Goal: Check status: Check status

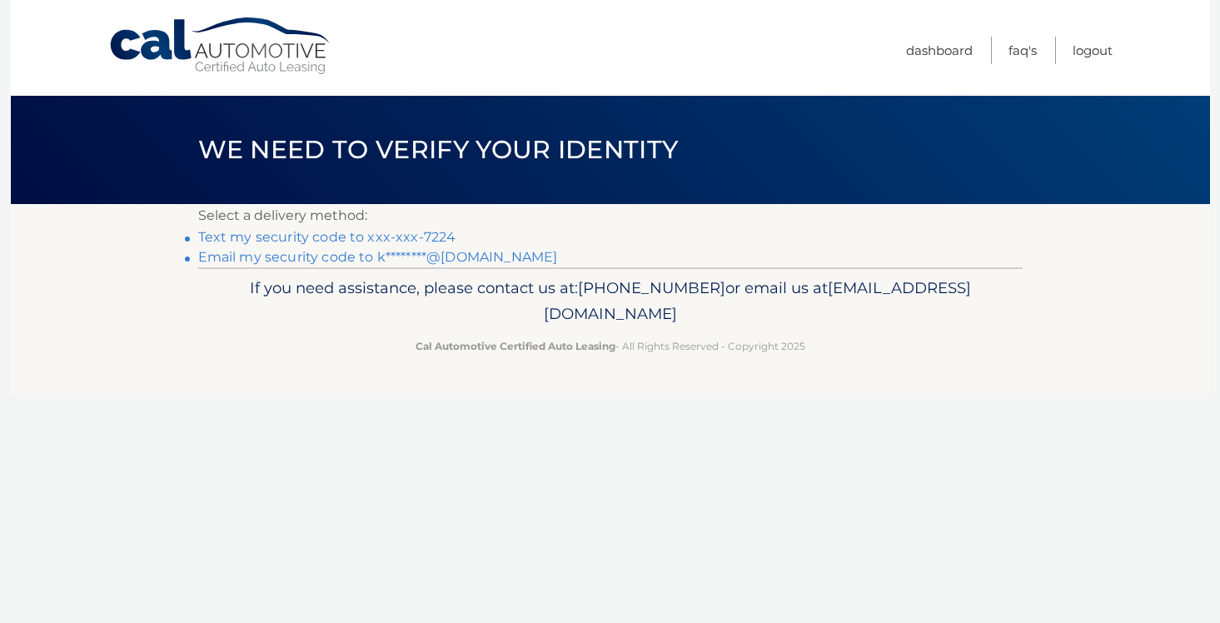
click at [411, 239] on link "Text my security code to xxx-xxx-7224" at bounding box center [327, 237] width 258 height 16
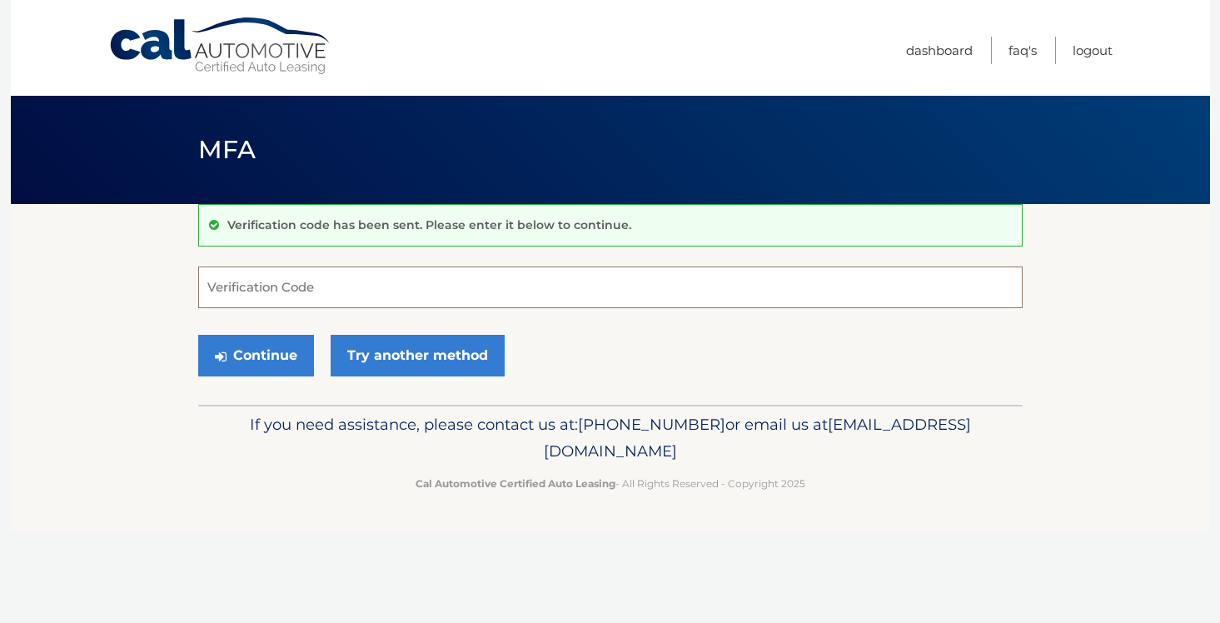
click at [369, 291] on input "Verification Code" at bounding box center [610, 288] width 825 height 42
type input "761216"
click at [198, 335] on button "Continue" at bounding box center [256, 356] width 116 height 42
click at [281, 350] on button "Continue" at bounding box center [256, 356] width 116 height 42
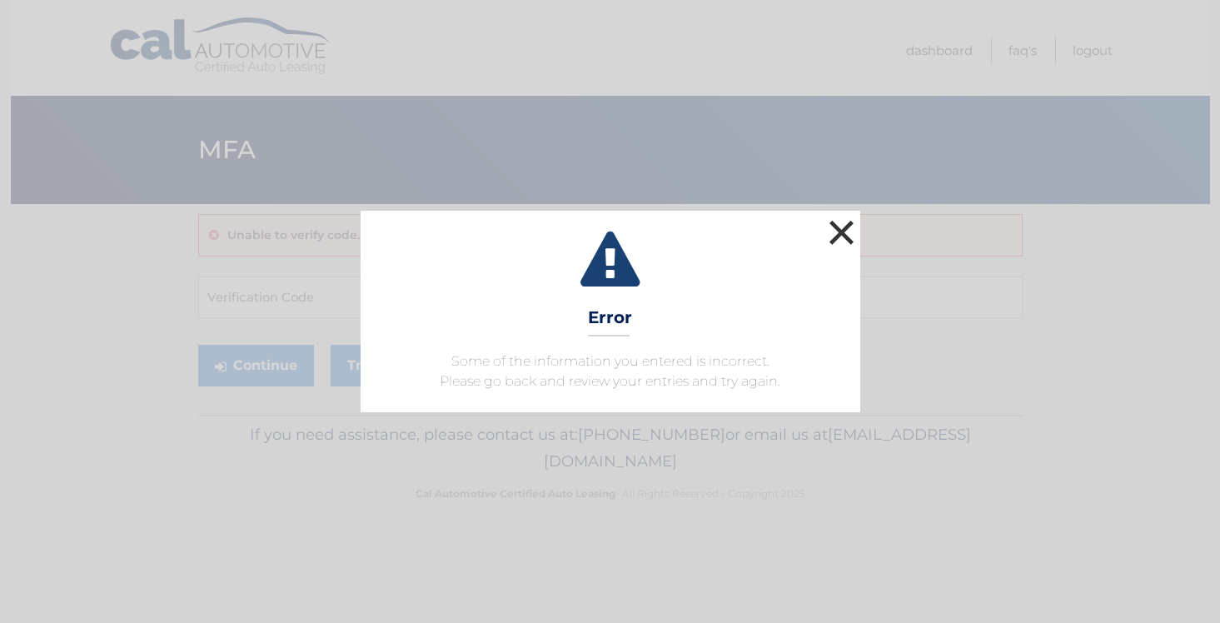
click at [853, 229] on button "×" at bounding box center [841, 232] width 33 height 33
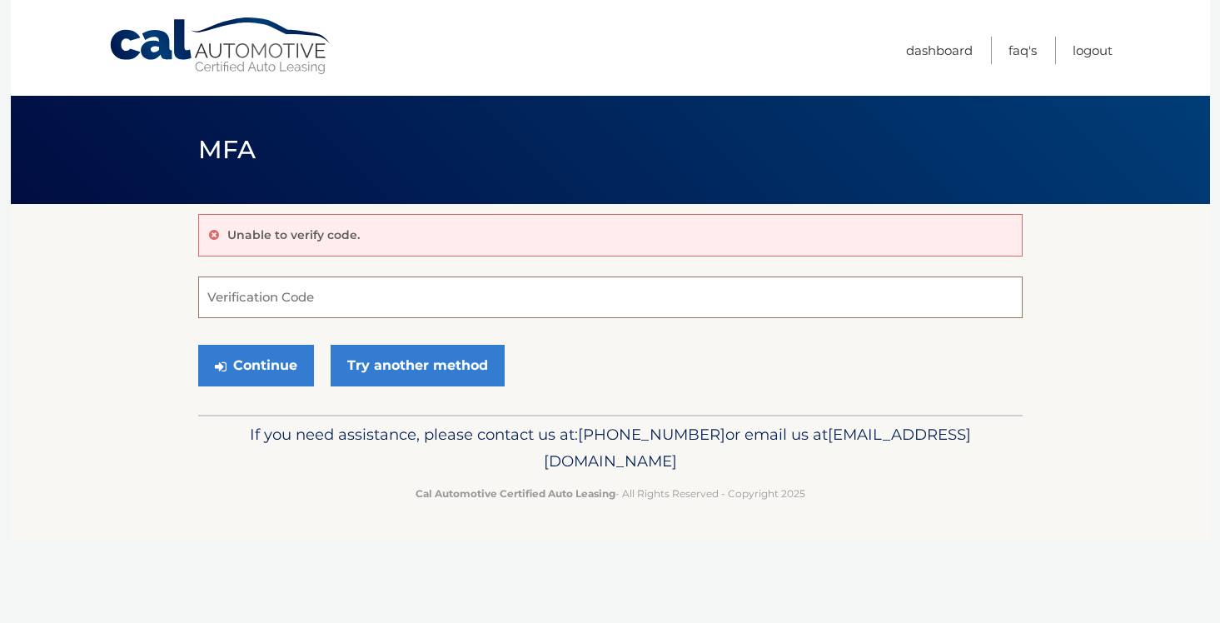
click at [397, 307] on input "Verification Code" at bounding box center [610, 298] width 825 height 42
type input "761216"
click at [198, 345] on button "Continue" at bounding box center [256, 366] width 116 height 42
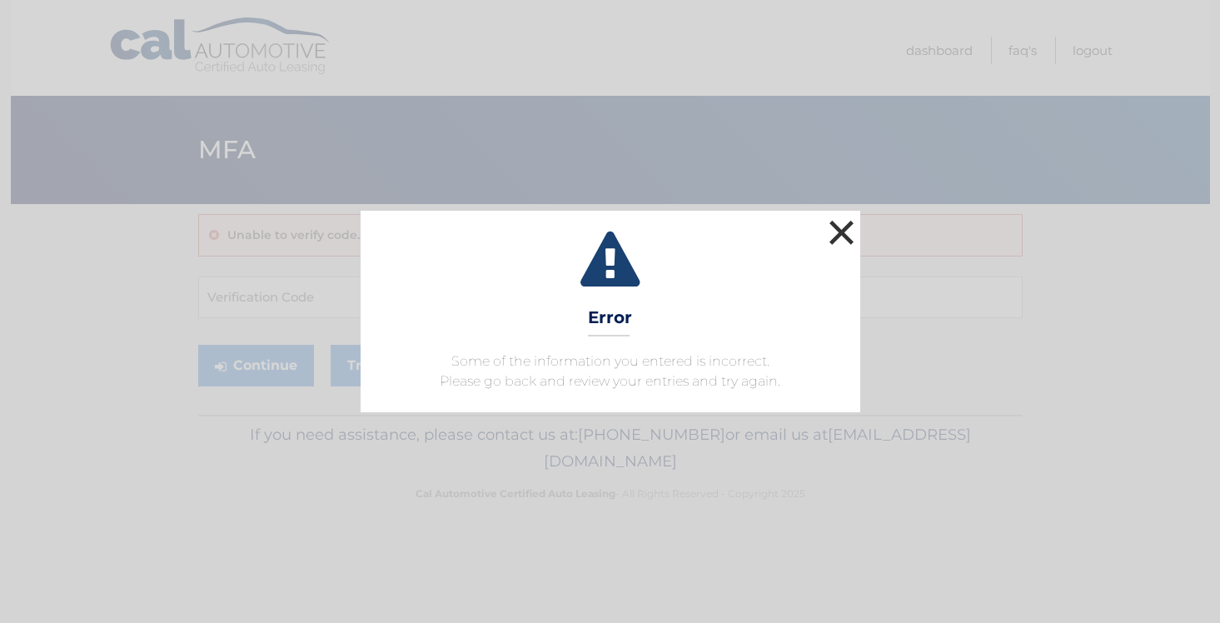
click at [832, 235] on button "×" at bounding box center [841, 232] width 33 height 33
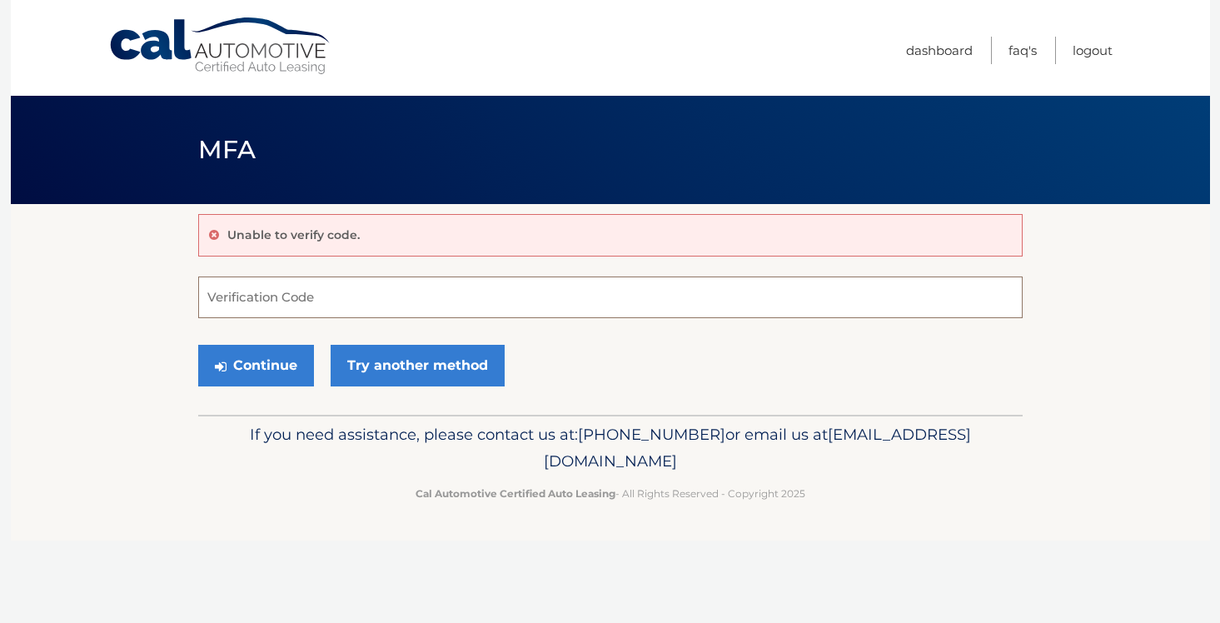
click at [309, 302] on input "Verification Code" at bounding box center [610, 298] width 825 height 42
paste input "761216"
type input "761216"
click at [198, 345] on button "Continue" at bounding box center [256, 366] width 116 height 42
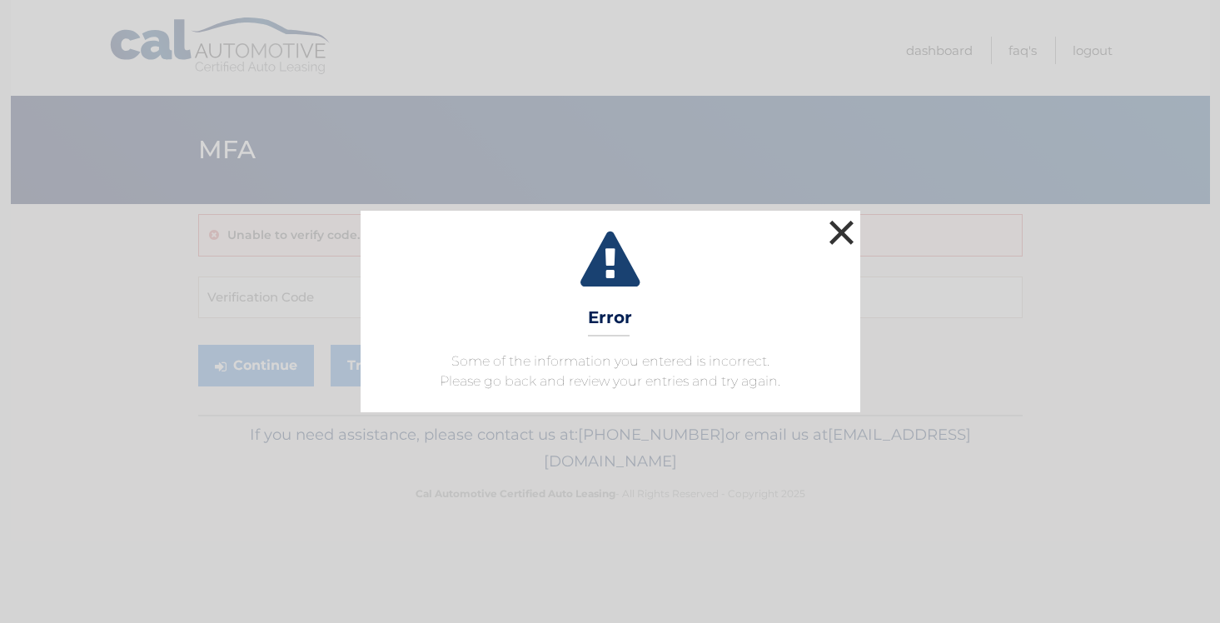
click at [849, 230] on button "×" at bounding box center [841, 232] width 33 height 33
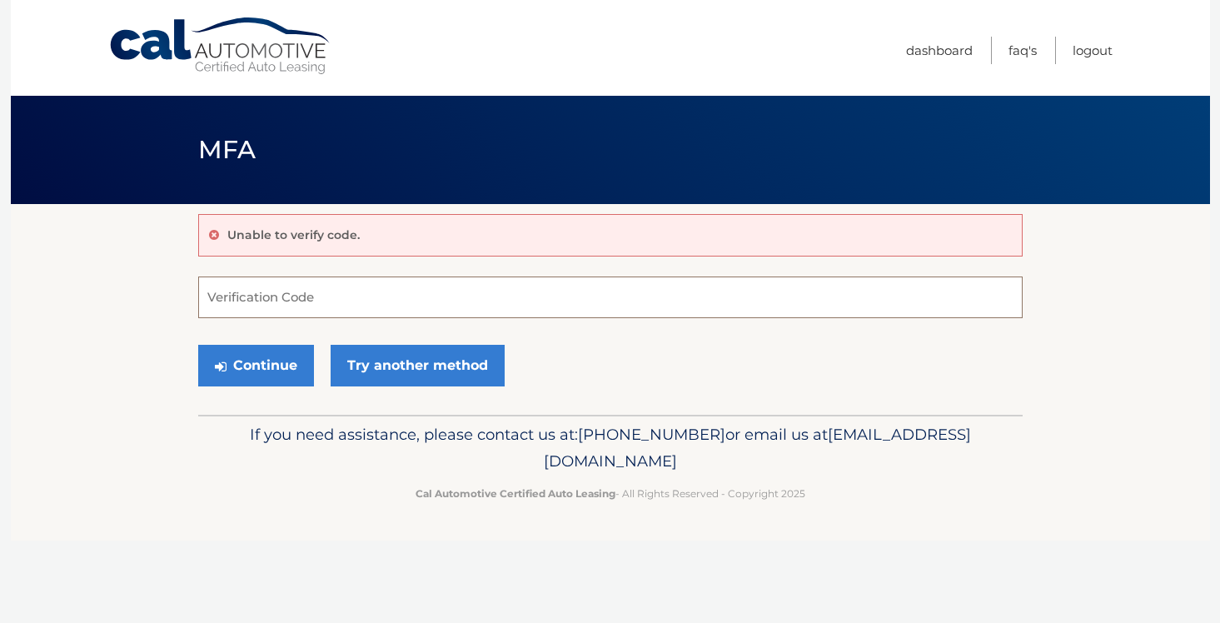
click at [381, 304] on input "Verification Code" at bounding box center [610, 298] width 825 height 42
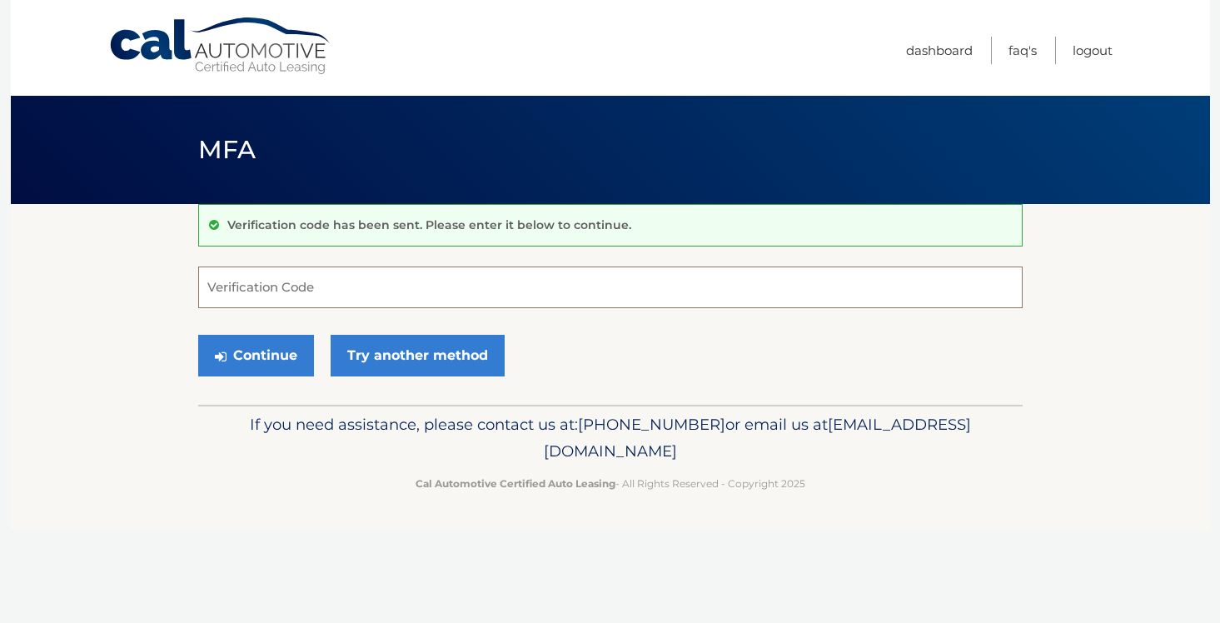
click at [378, 296] on input "Verification Code" at bounding box center [610, 288] width 825 height 42
click at [369, 293] on input "Verification Code" at bounding box center [610, 288] width 825 height 42
type input "761216"
click at [277, 353] on button "Continue" at bounding box center [256, 356] width 116 height 42
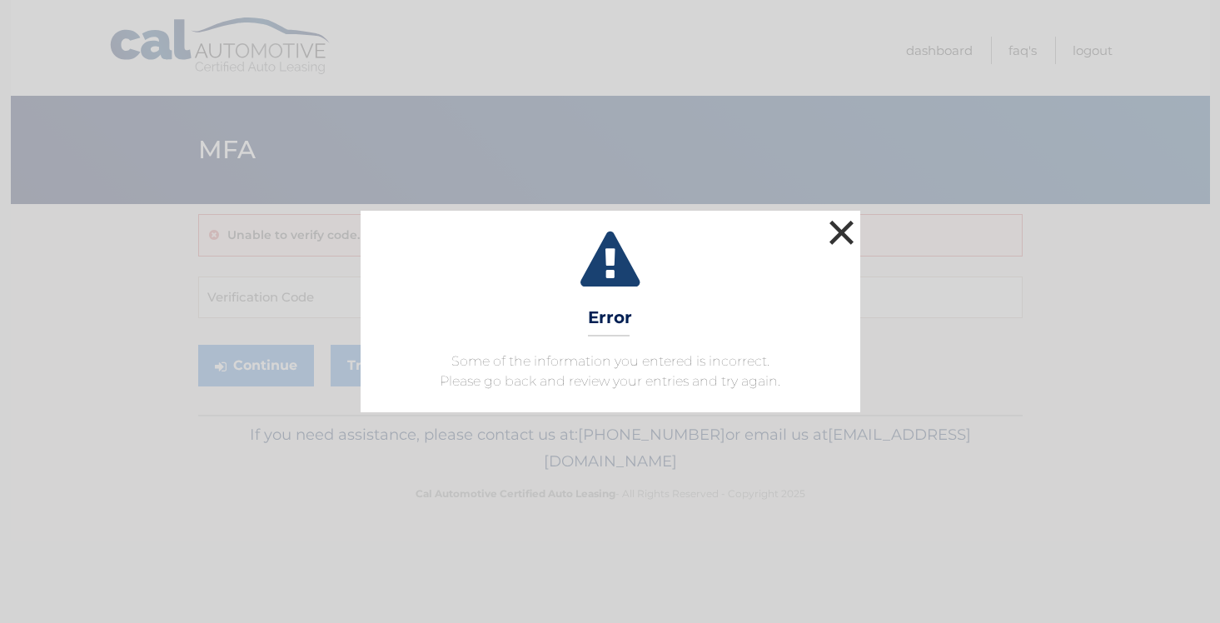
click at [838, 235] on button "×" at bounding box center [841, 232] width 33 height 33
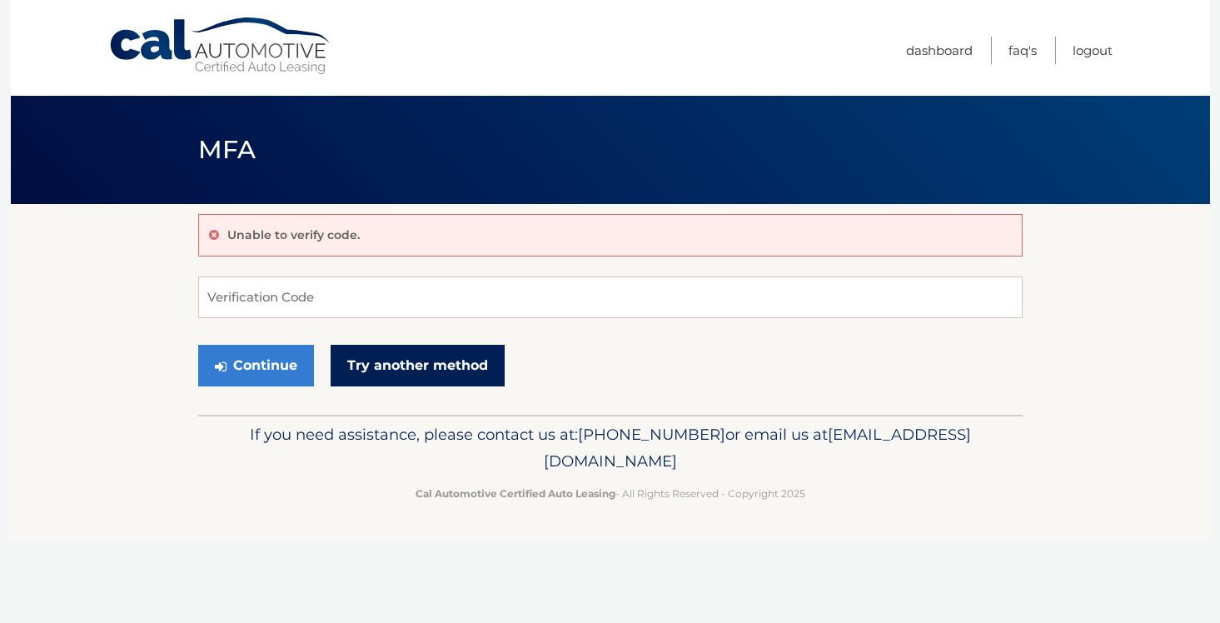
click at [391, 351] on link "Try another method" at bounding box center [418, 366] width 174 height 42
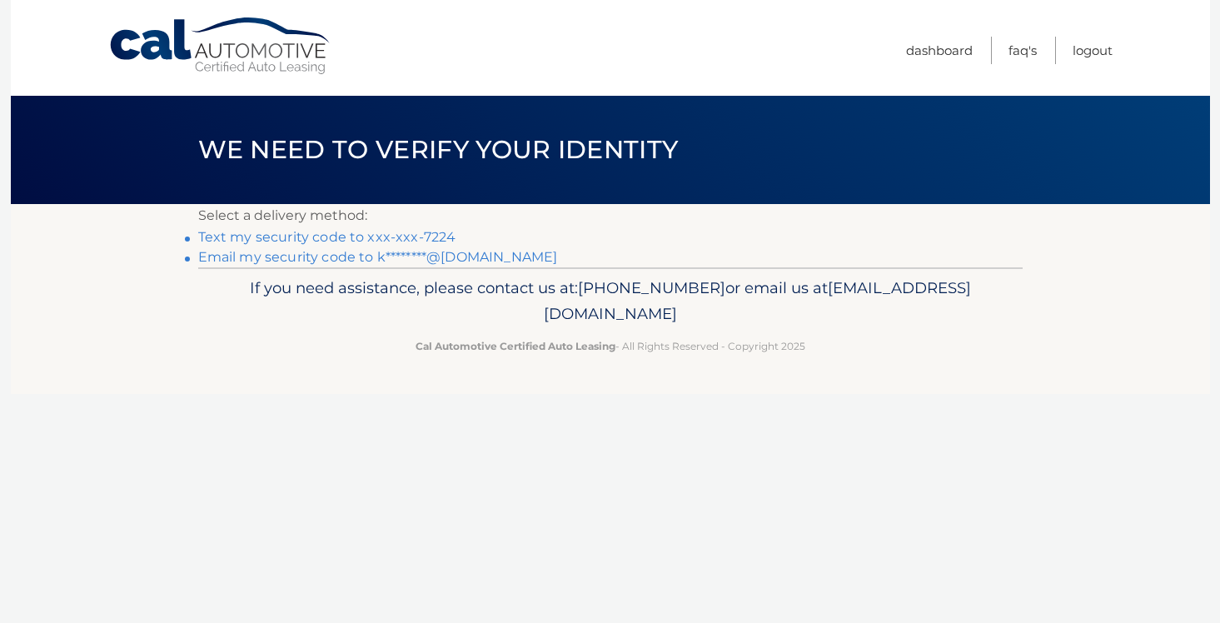
click at [391, 351] on p "Cal Automotive Certified Auto Leasing - All Rights Reserved - Copyright 2025" at bounding box center [610, 345] width 803 height 17
click at [336, 238] on link "Text my security code to xxx-xxx-7224" at bounding box center [327, 237] width 258 height 16
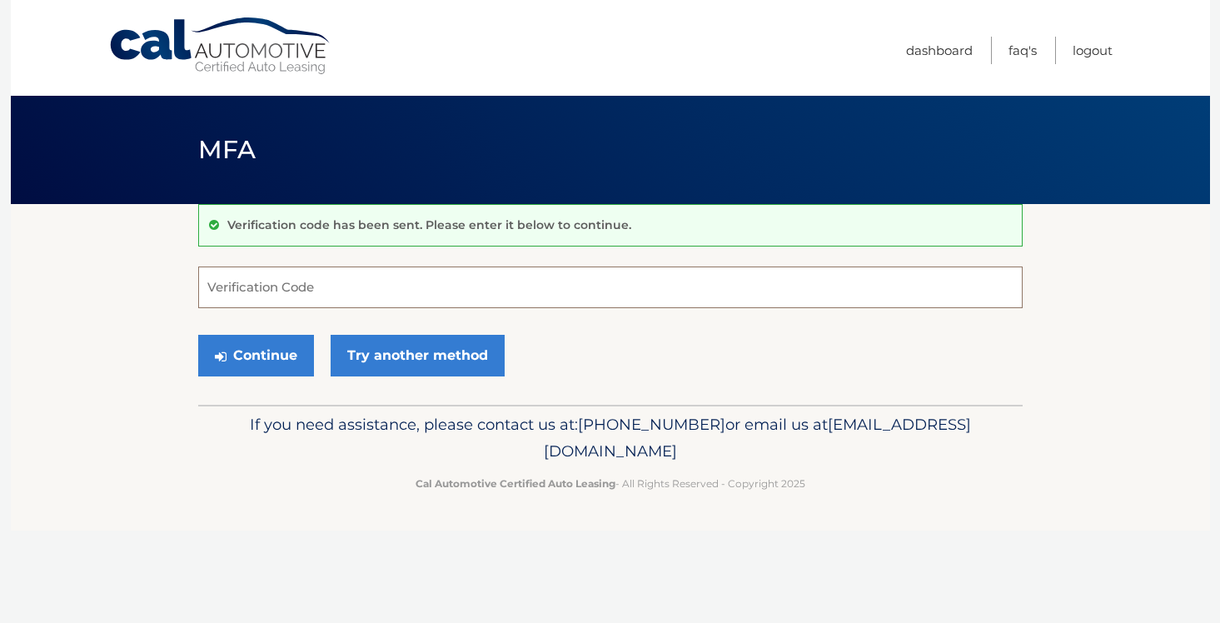
click at [325, 293] on input "Verification Code" at bounding box center [610, 288] width 825 height 42
type input "166584"
click at [198, 335] on button "Continue" at bounding box center [256, 356] width 116 height 42
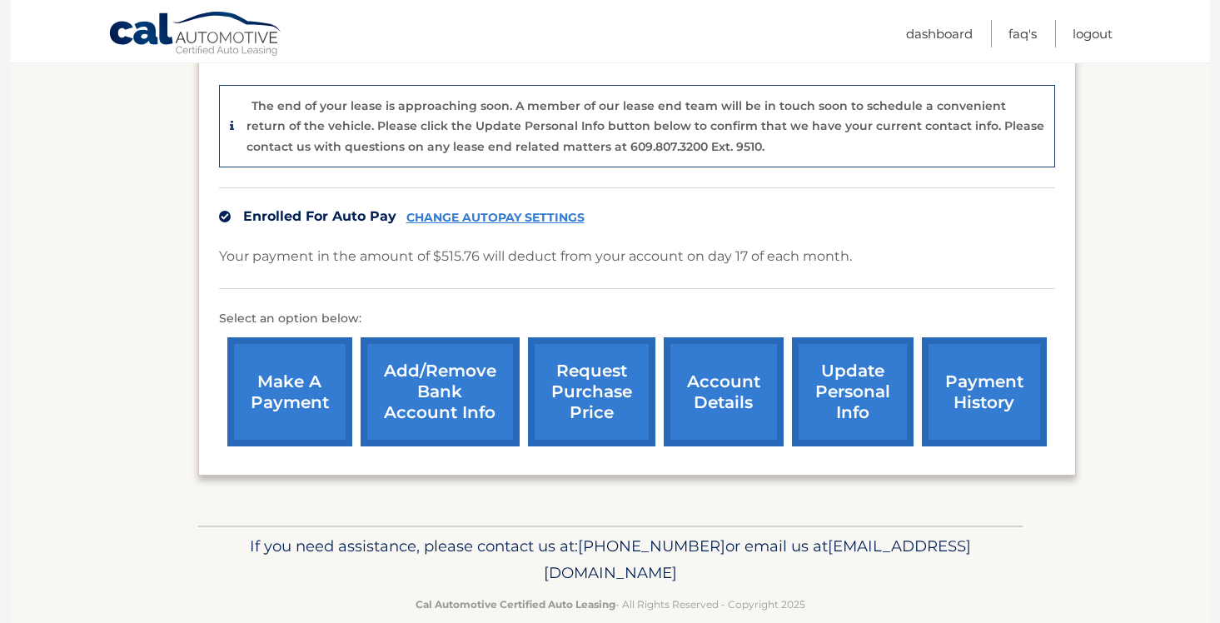
scroll to position [405, 0]
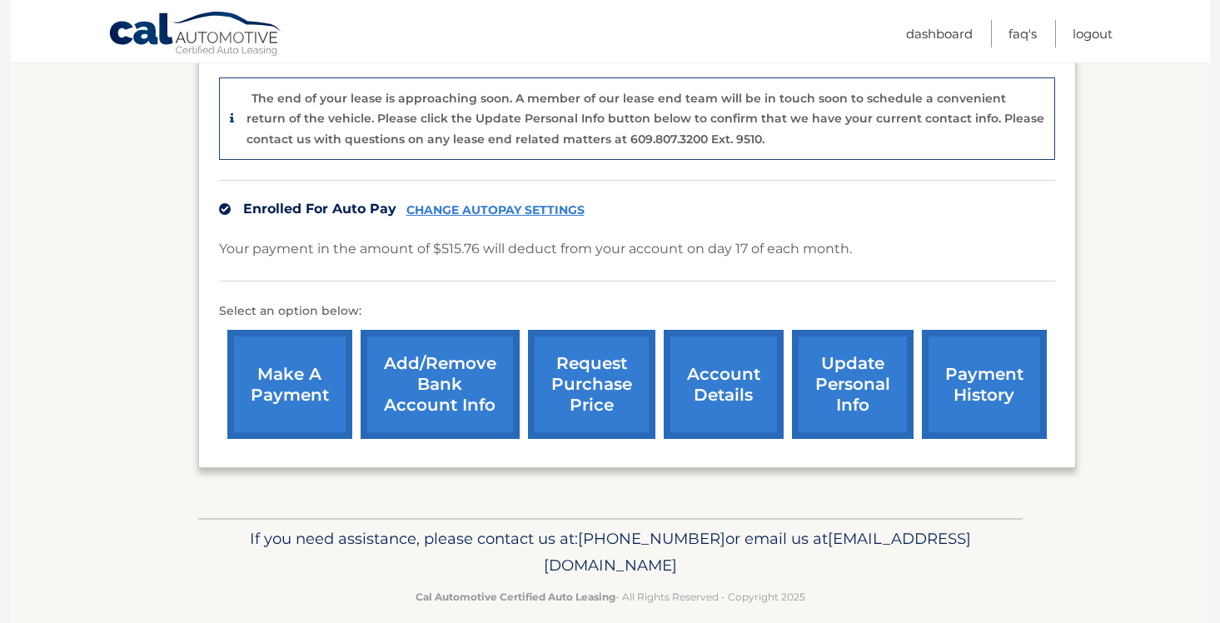
click at [595, 391] on link "request purchase price" at bounding box center [591, 384] width 127 height 109
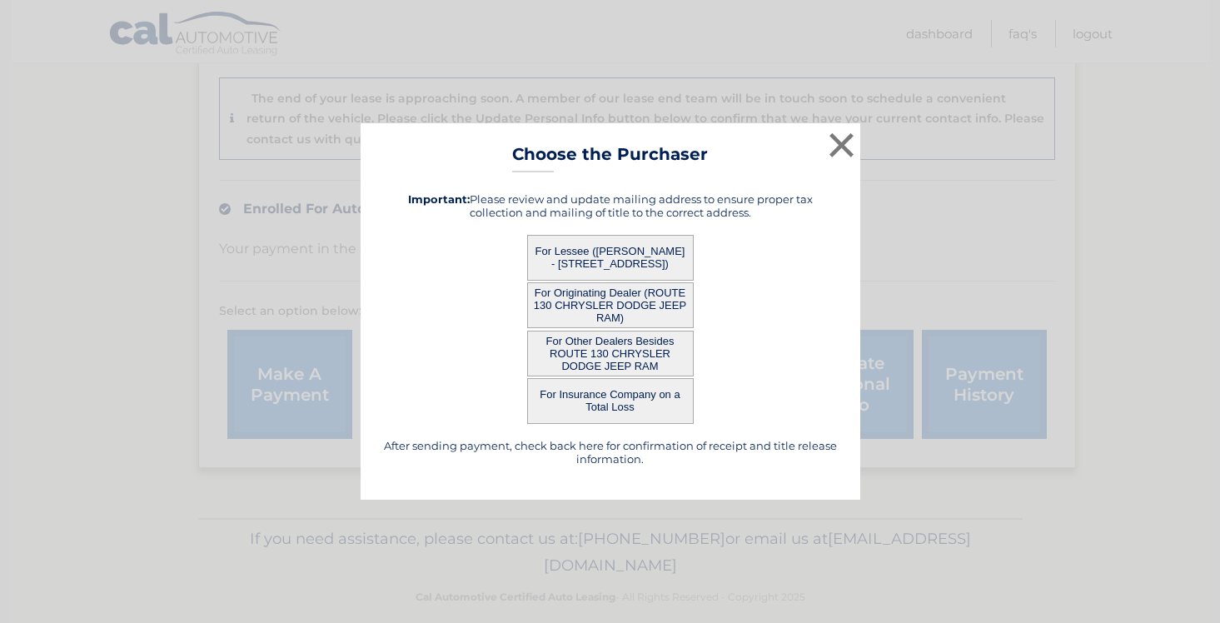
click at [643, 364] on button "For Other Dealers Besides ROUTE 130 CHRYSLER DODGE JEEP RAM" at bounding box center [610, 354] width 167 height 46
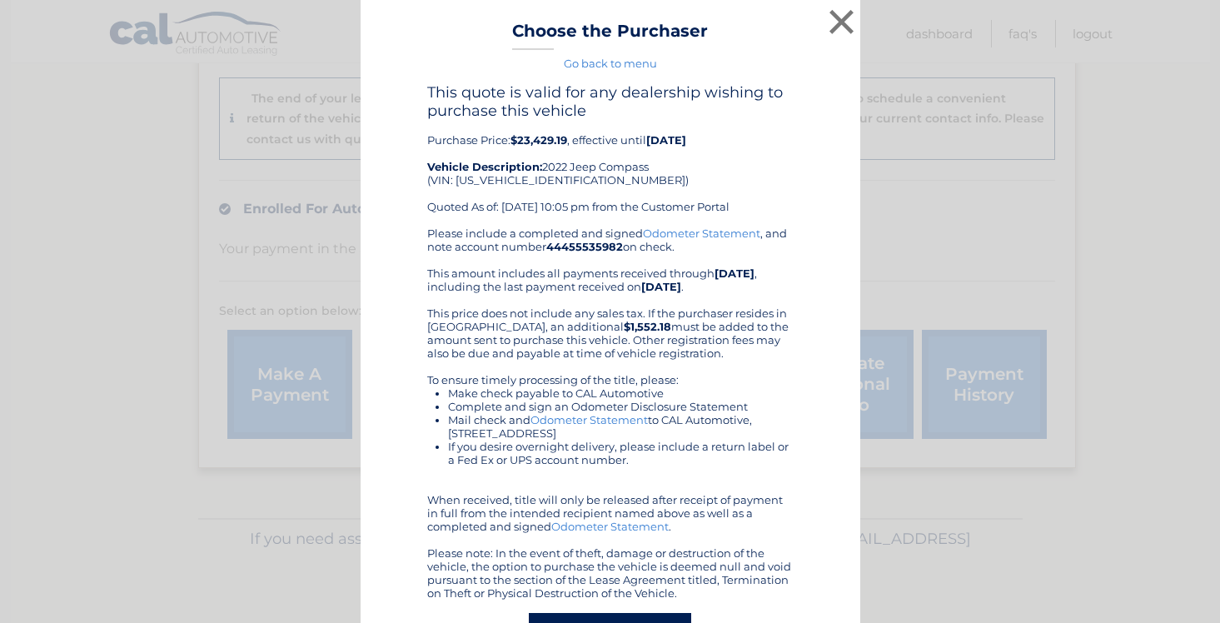
click at [588, 356] on div "Please include a completed and signed Odometer Statement , and note account num…" at bounding box center [610, 413] width 366 height 373
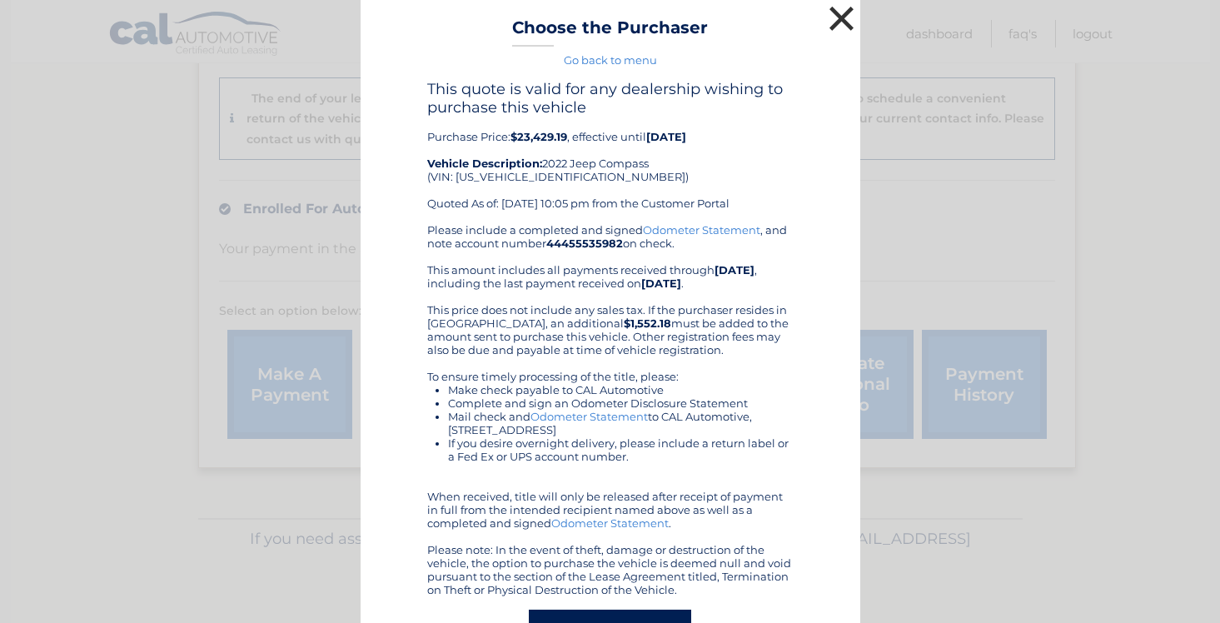
click at [839, 18] on button "×" at bounding box center [841, 18] width 33 height 33
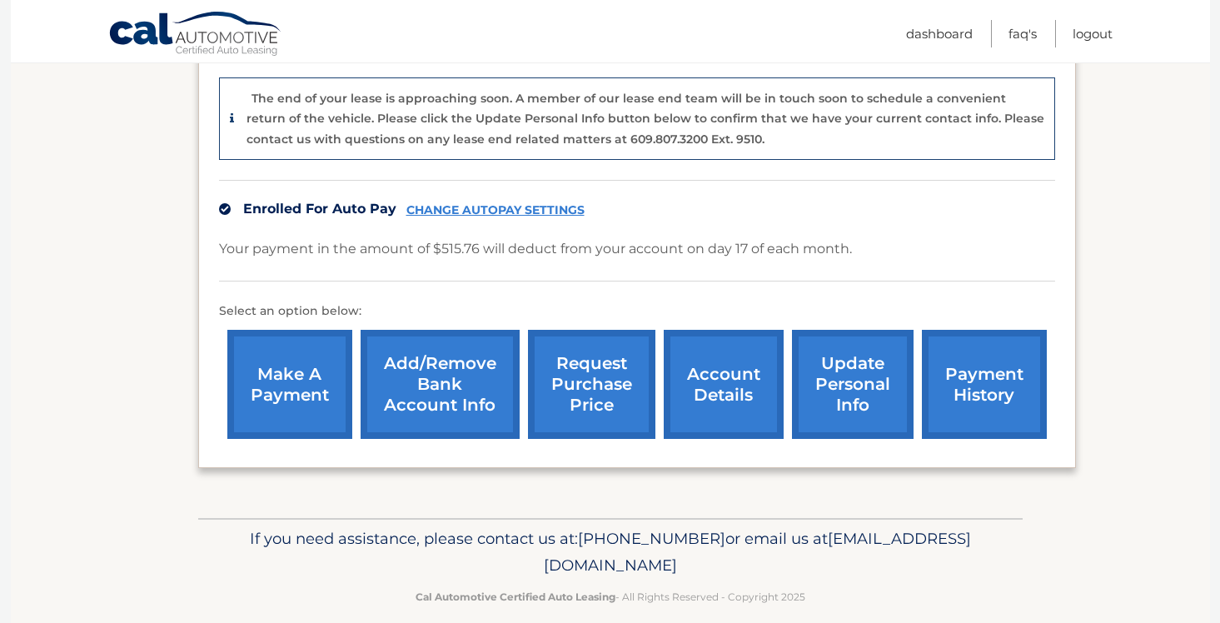
click at [581, 380] on link "request purchase price" at bounding box center [591, 384] width 127 height 109
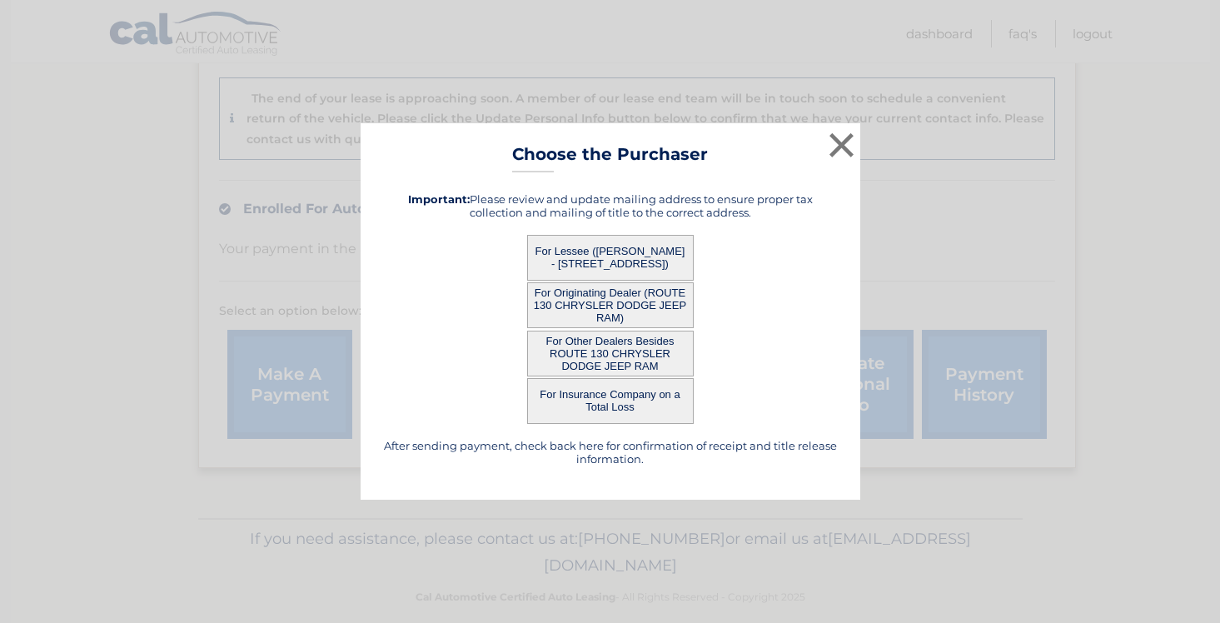
click at [598, 307] on button "For Originating Dealer (ROUTE 130 CHRYSLER DODGE JEEP RAM)" at bounding box center [610, 305] width 167 height 46
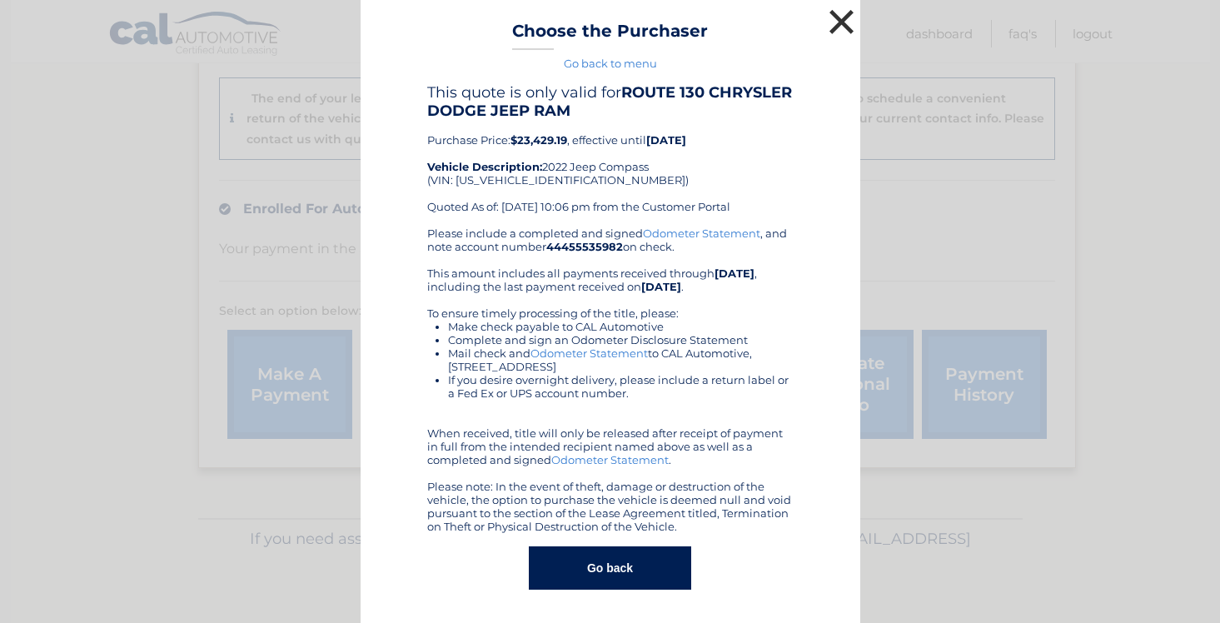
click at [842, 22] on button "×" at bounding box center [841, 21] width 33 height 33
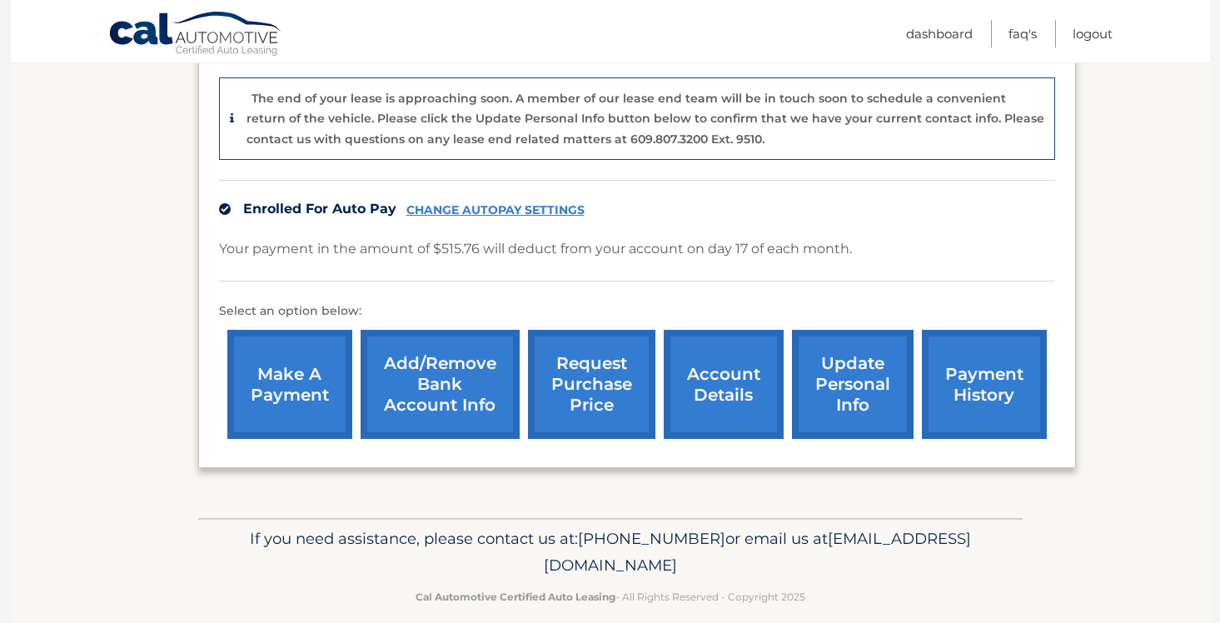
click at [726, 381] on link "account details" at bounding box center [724, 384] width 120 height 109
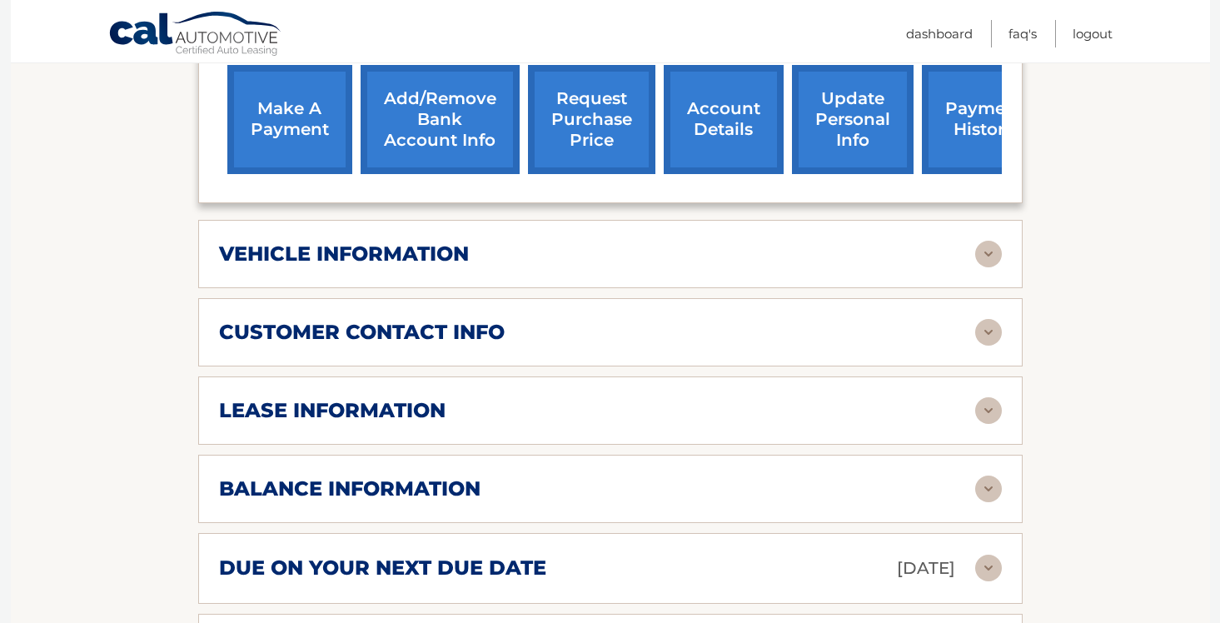
scroll to position [625, 0]
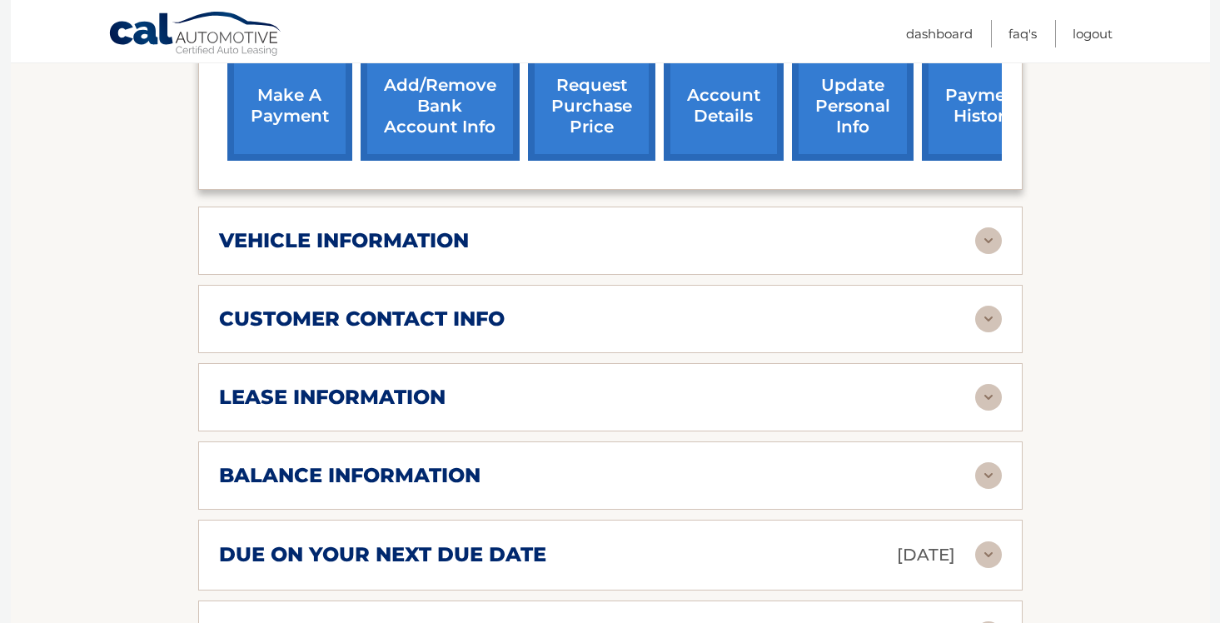
click at [726, 385] on div "lease information" at bounding box center [597, 397] width 756 height 25
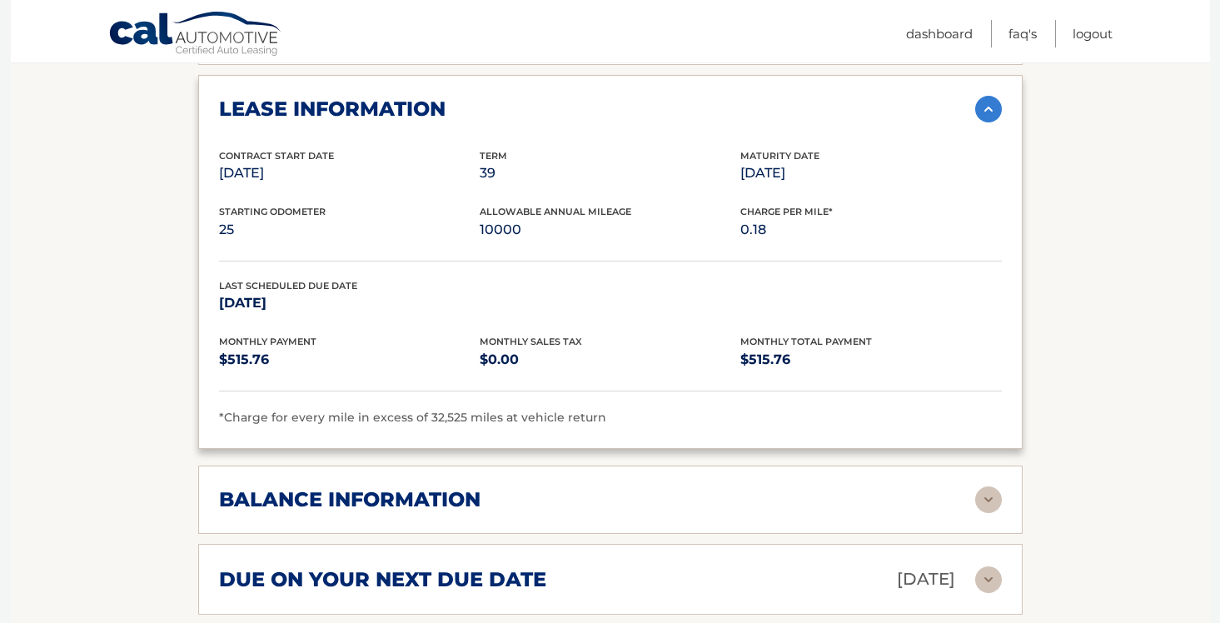
scroll to position [915, 0]
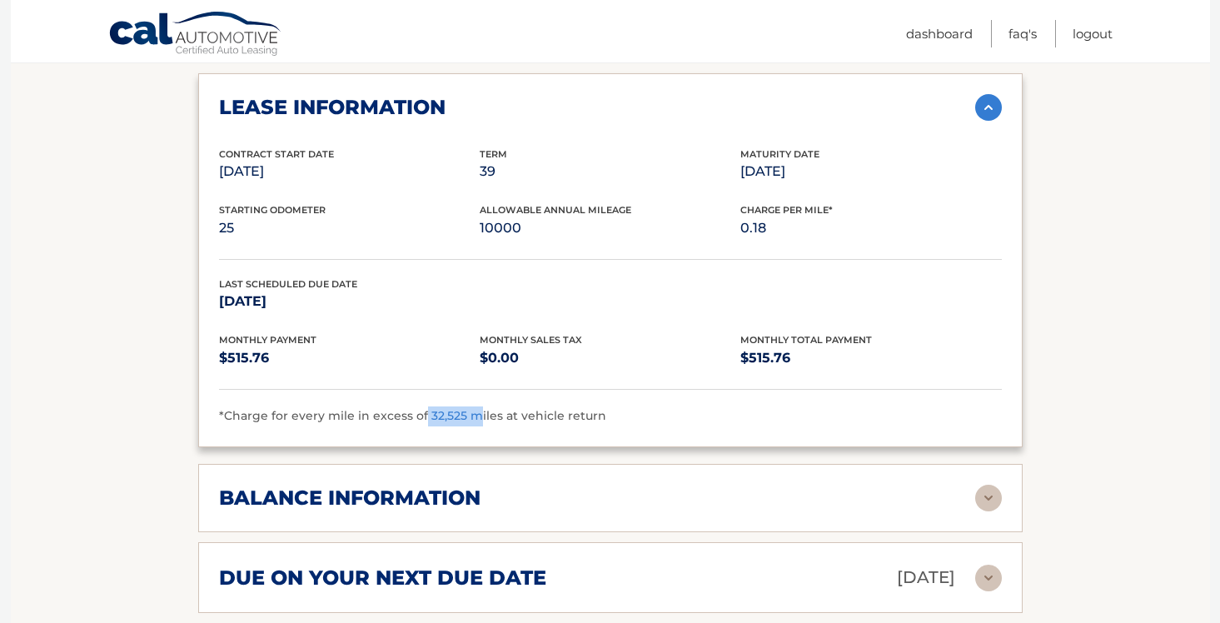
drag, startPoint x: 421, startPoint y: 389, endPoint x: 476, endPoint y: 395, distance: 55.3
click at [476, 408] on span "*Charge for every mile in excess of 32,525 miles at vehicle return" at bounding box center [412, 415] width 387 height 15
click at [697, 464] on div "balance information Payments Received 36 Payments Remaining 3 Next Payment will…" at bounding box center [610, 498] width 825 height 68
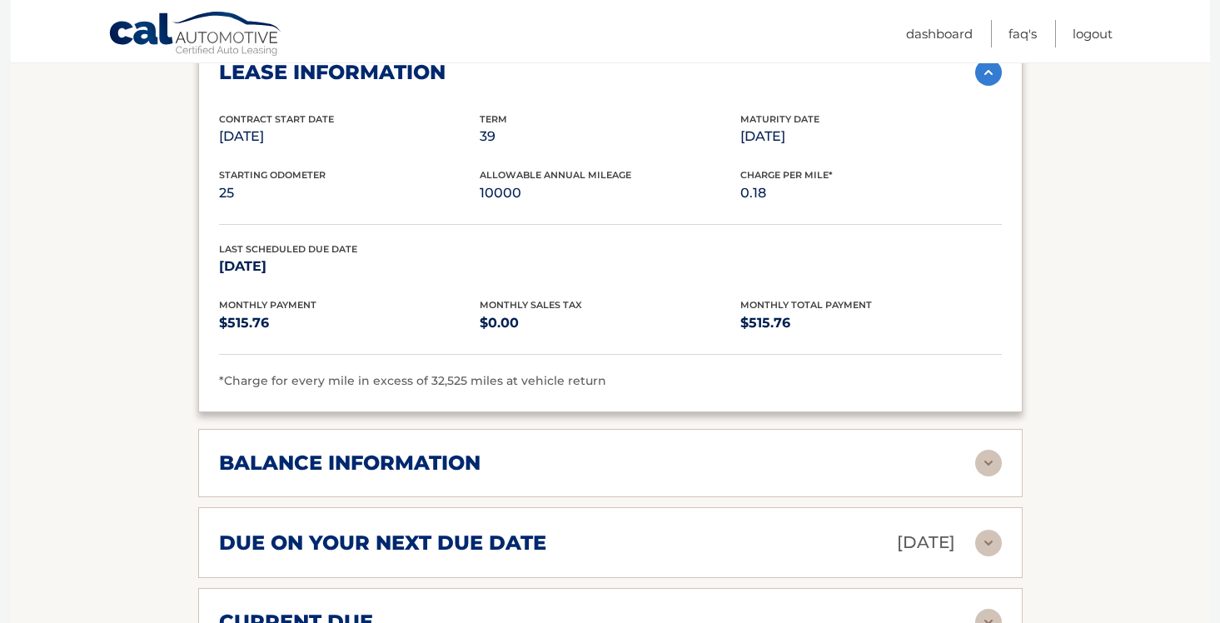
scroll to position [972, 0]
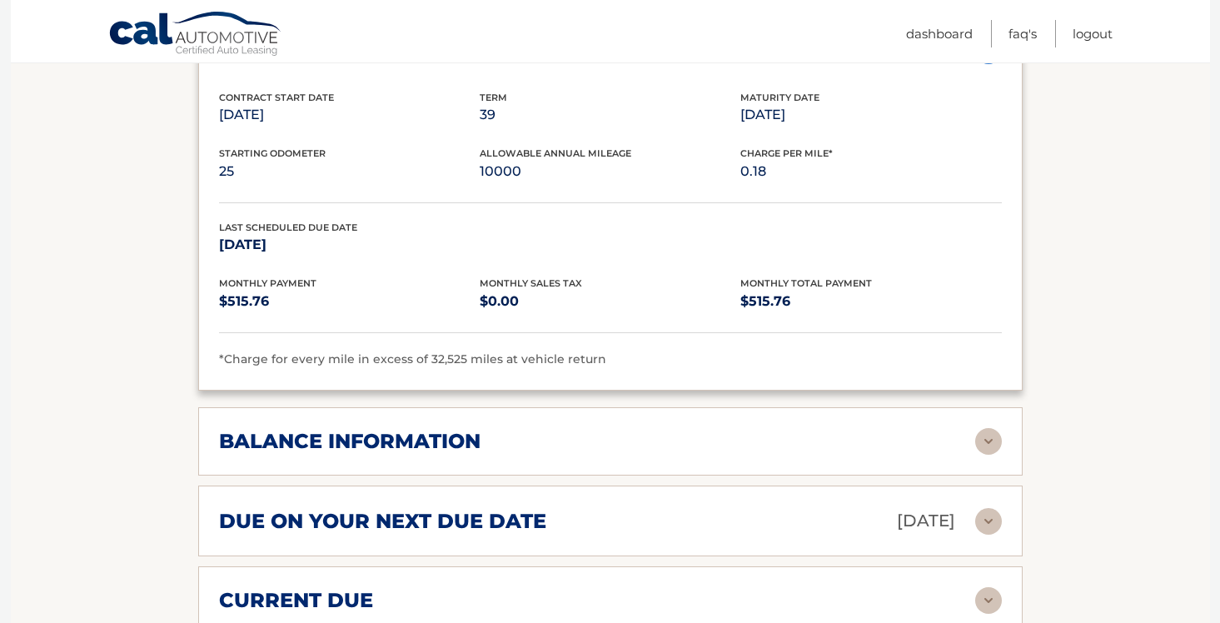
click at [522, 429] on div "balance information" at bounding box center [597, 441] width 756 height 25
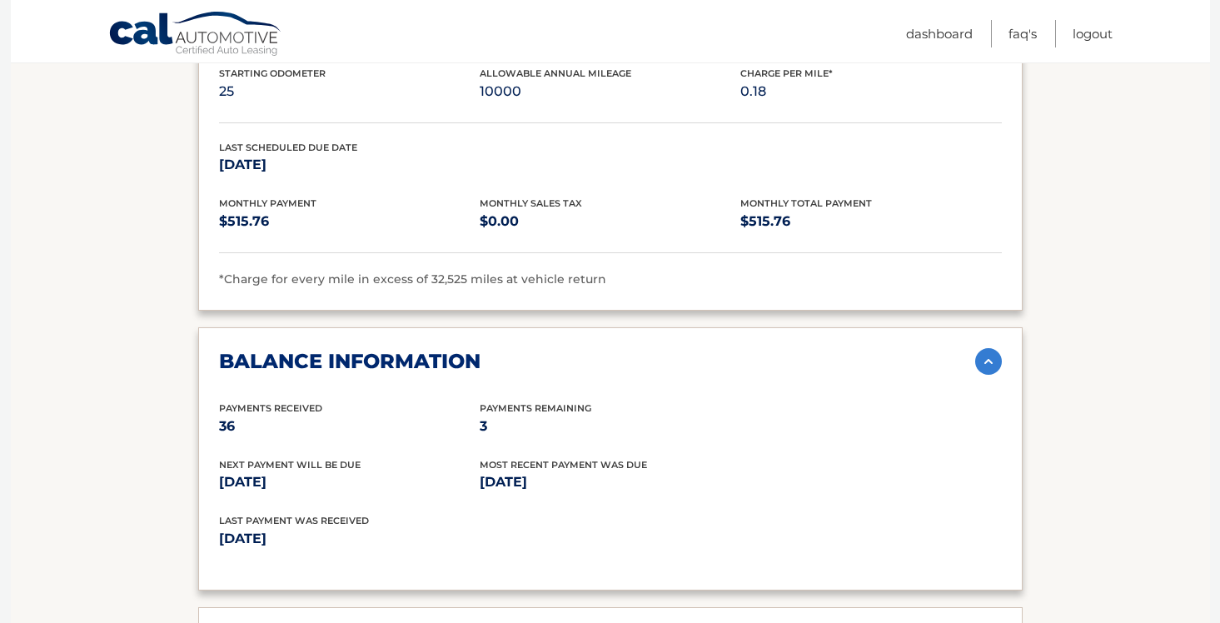
scroll to position [1049, 0]
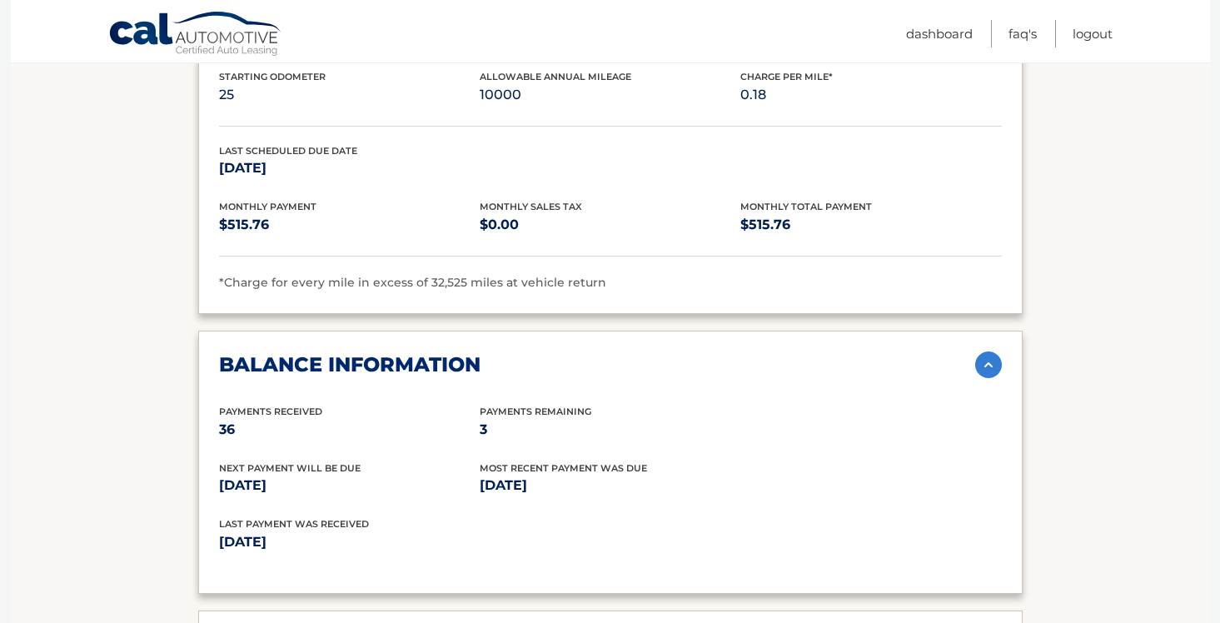
click at [987, 351] on img at bounding box center [988, 364] width 27 height 27
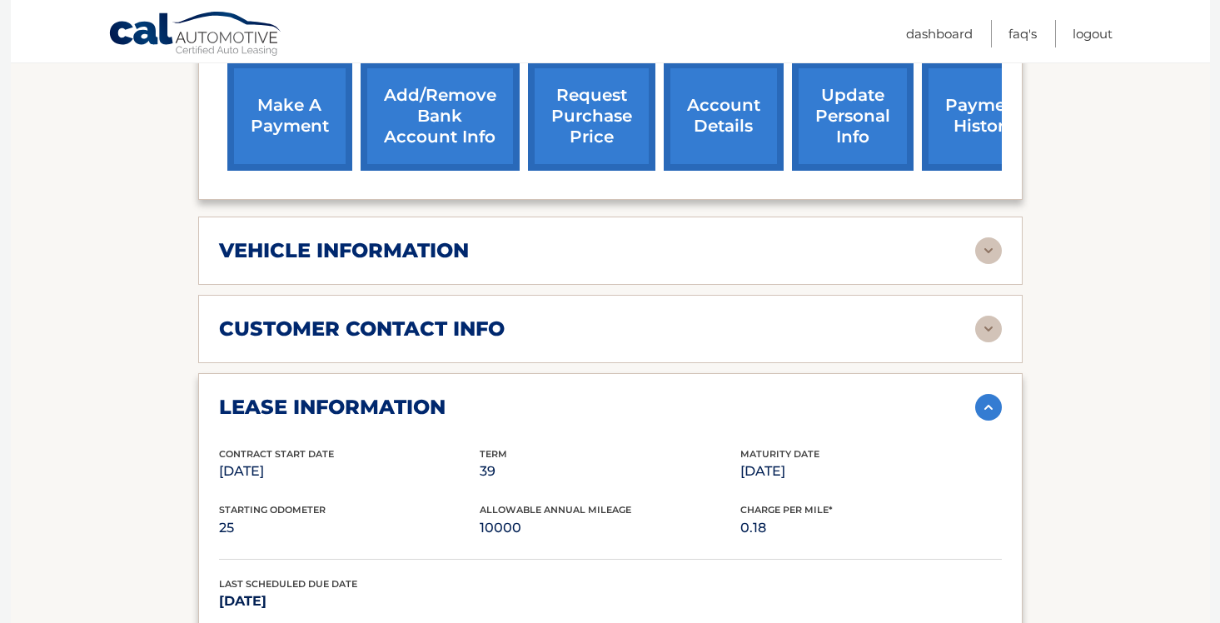
scroll to position [612, 0]
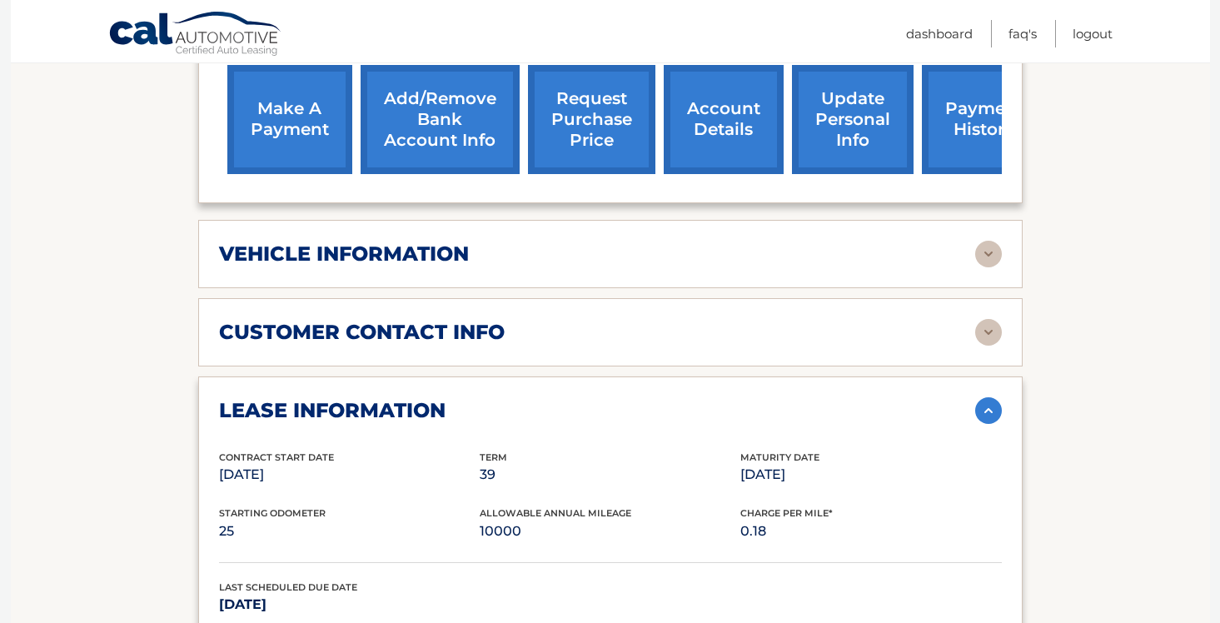
click at [522, 242] on div "vehicle information" at bounding box center [597, 254] width 756 height 25
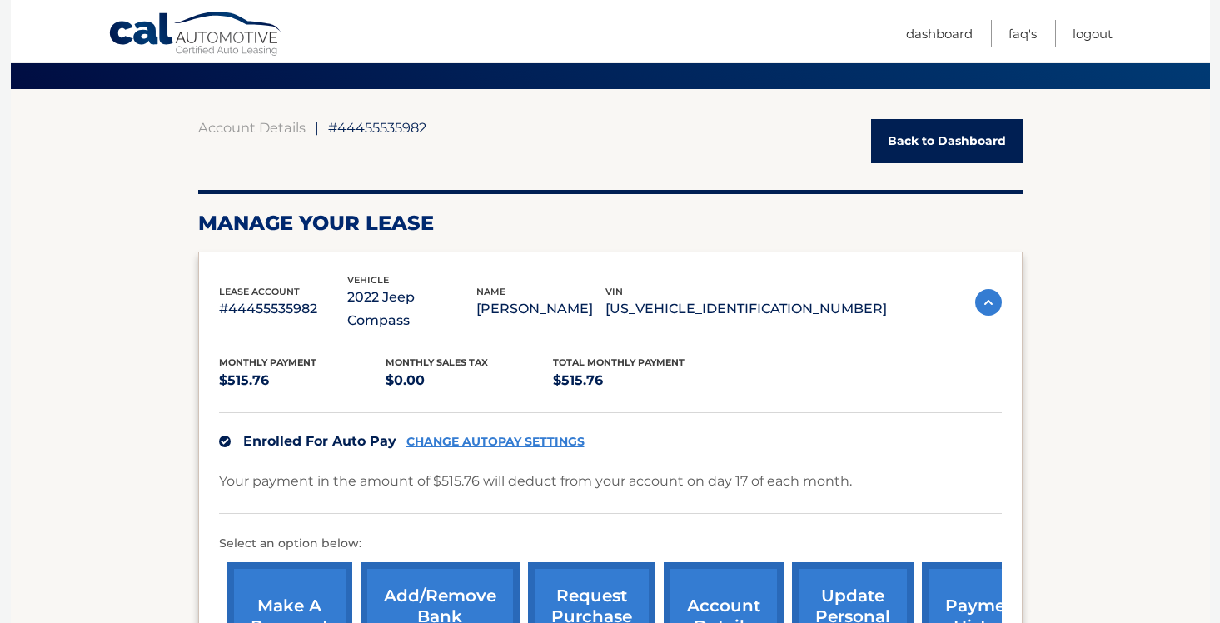
scroll to position [117, 0]
